Goal: Navigation & Orientation: Find specific page/section

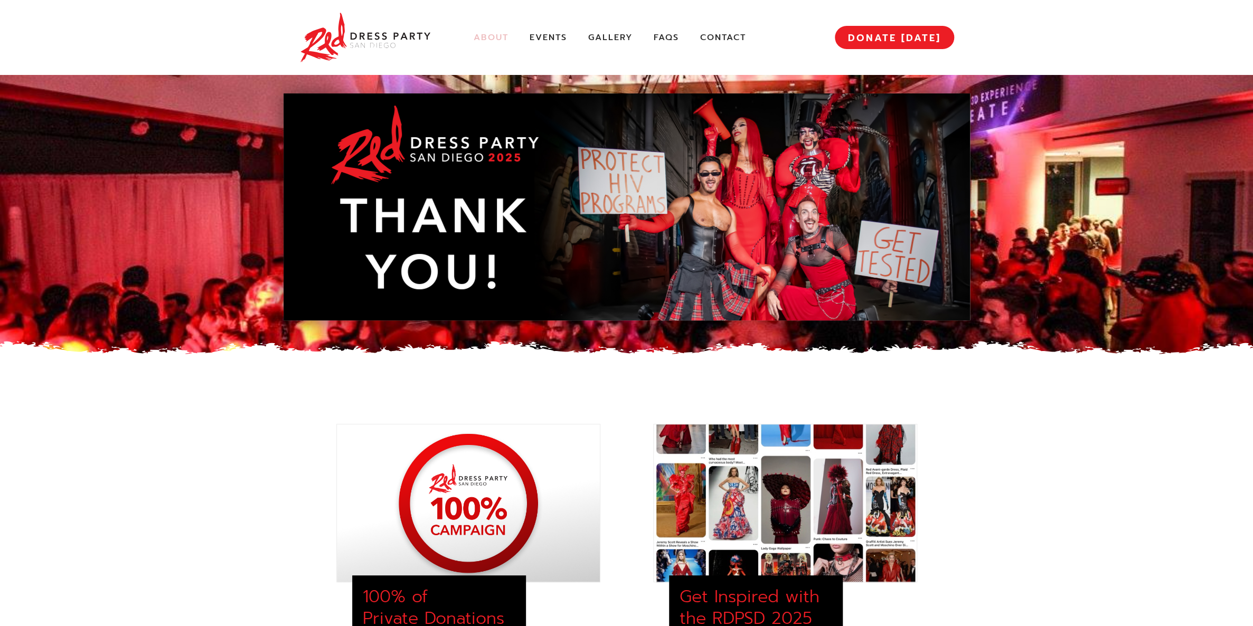
click at [491, 38] on link "About" at bounding box center [491, 37] width 35 height 11
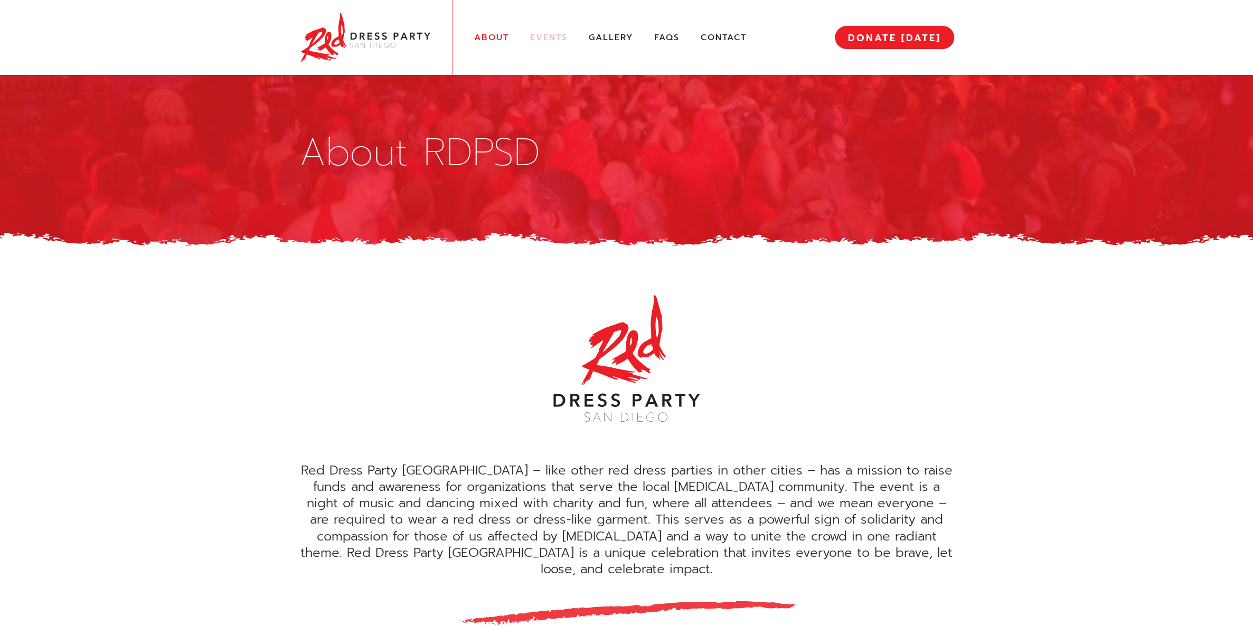
click at [547, 38] on link "Events" at bounding box center [548, 37] width 37 height 11
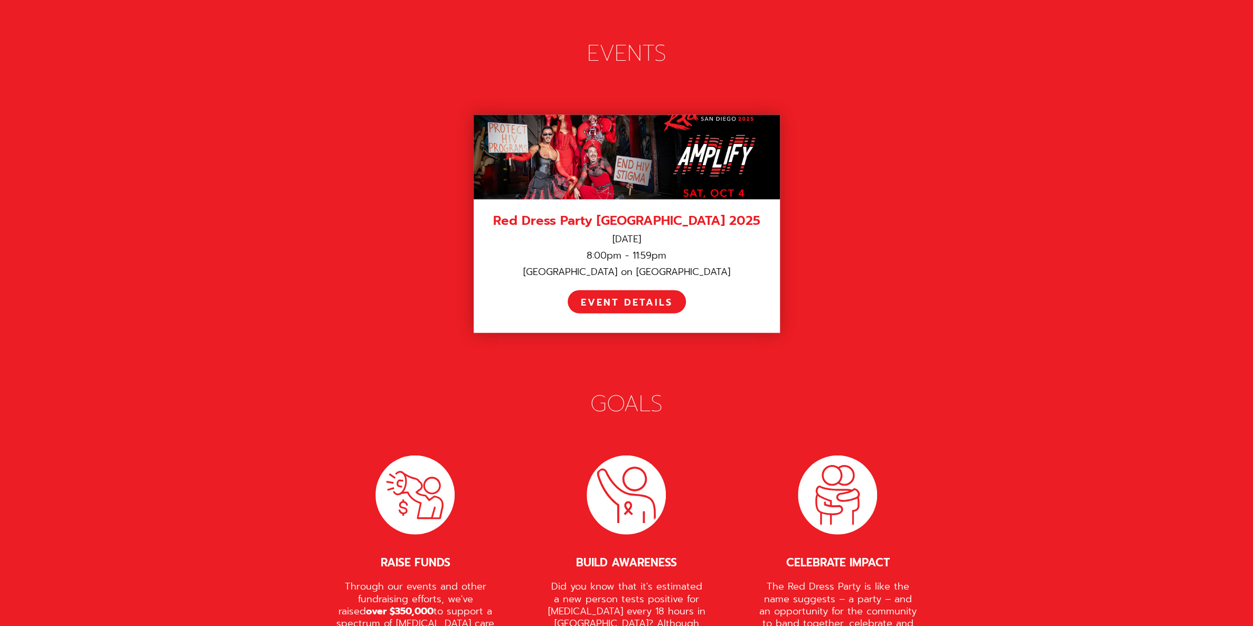
scroll to position [1446, 0]
drag, startPoint x: 961, startPoint y: 374, endPoint x: 829, endPoint y: 271, distance: 167.8
click at [944, 362] on div "Red Dress Party San Diego is a whimsical fundraising event where everyone is en…" at bounding box center [626, 387] width 686 height 1733
